Goal: Task Accomplishment & Management: Manage account settings

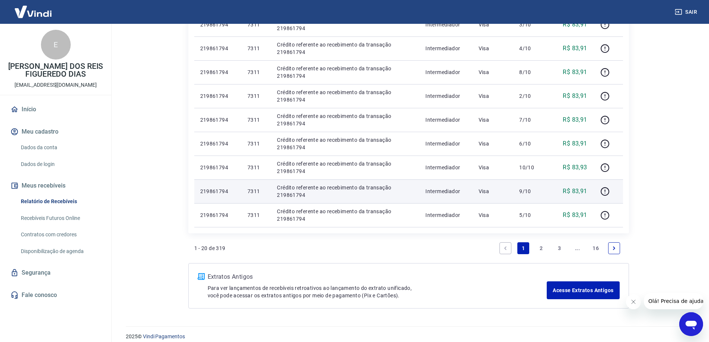
scroll to position [528, 0]
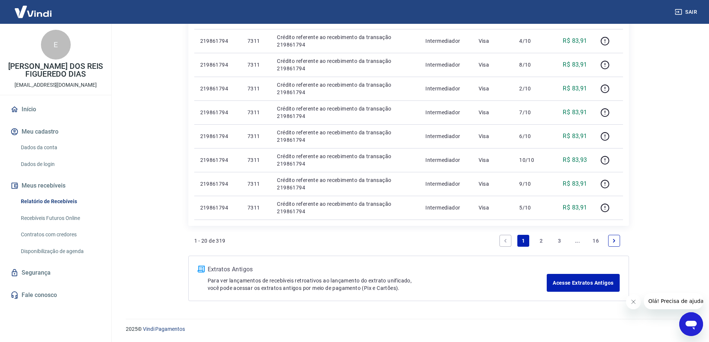
drag, startPoint x: 612, startPoint y: 242, endPoint x: 604, endPoint y: 265, distance: 23.6
click at [612, 242] on icon "Next page" at bounding box center [613, 240] width 5 height 5
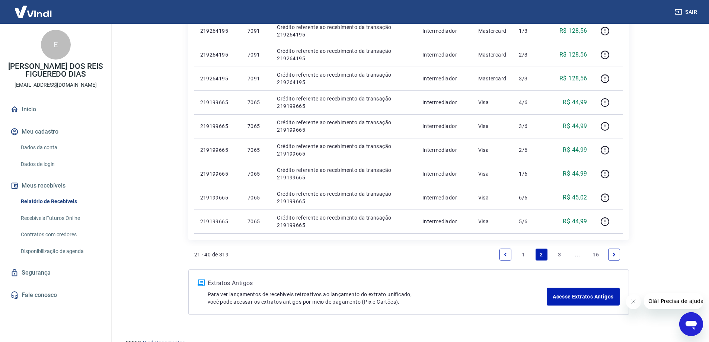
scroll to position [504, 0]
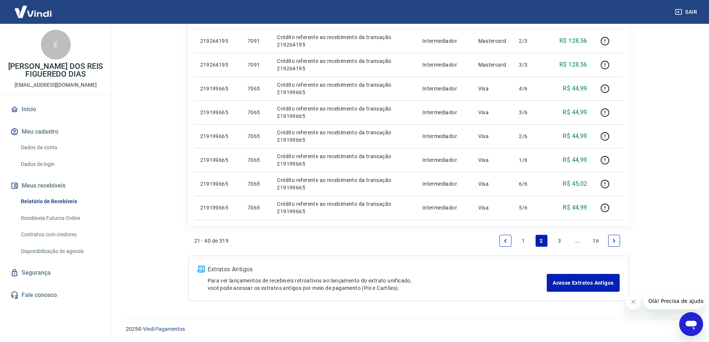
click at [613, 242] on icon "Next page" at bounding box center [613, 240] width 5 height 5
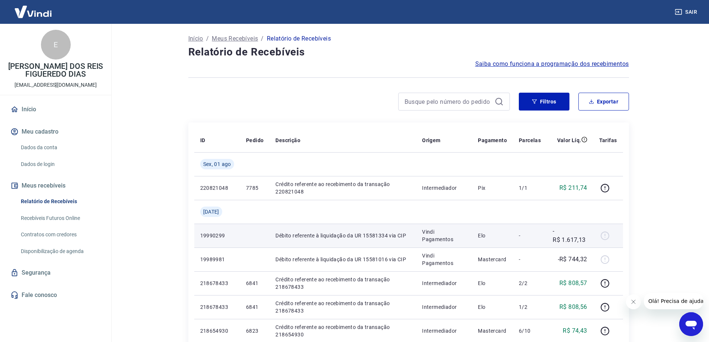
click at [569, 237] on p "-R$ 1.617,13" at bounding box center [569, 235] width 34 height 18
